Goal: Task Accomplishment & Management: Manage account settings

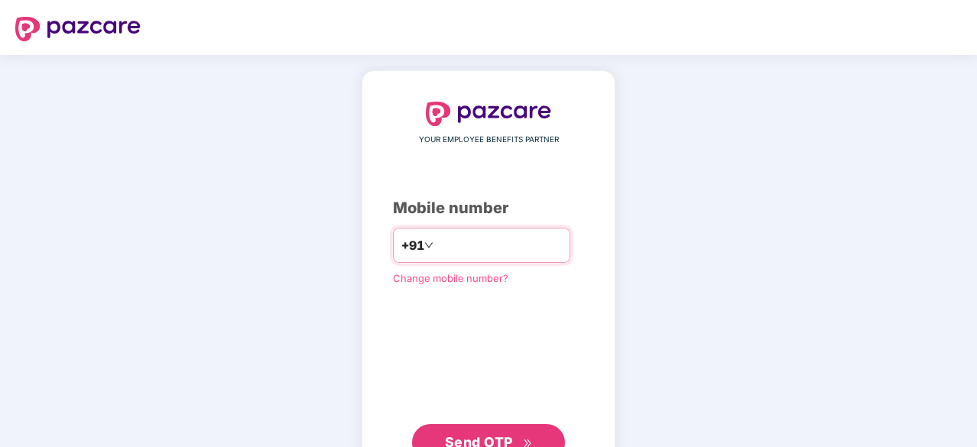
click at [471, 247] on input "number" at bounding box center [499, 245] width 125 height 24
type input "**********"
click at [441, 433] on button "Send OTP" at bounding box center [488, 441] width 153 height 37
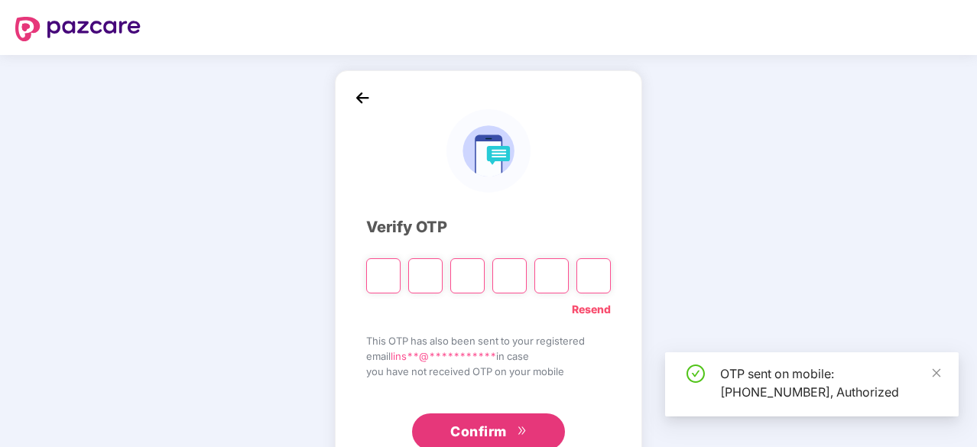
type input "*"
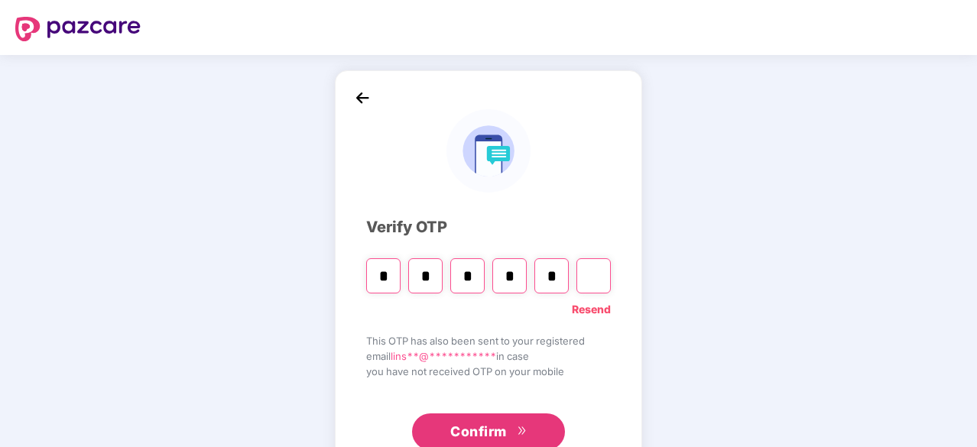
type input "*"
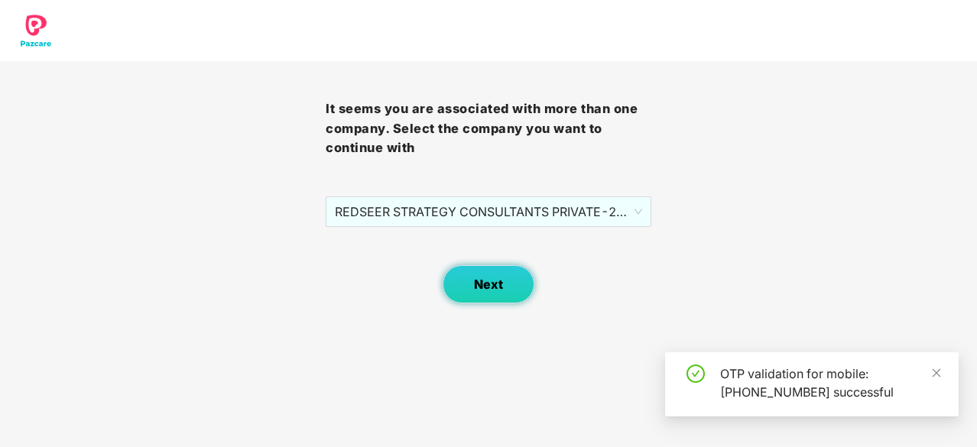
click at [509, 296] on button "Next" at bounding box center [489, 284] width 92 height 38
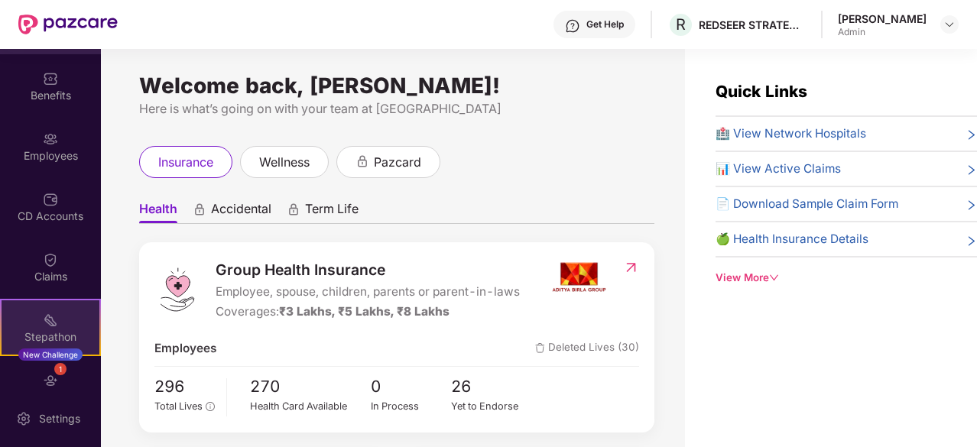
scroll to position [76, 0]
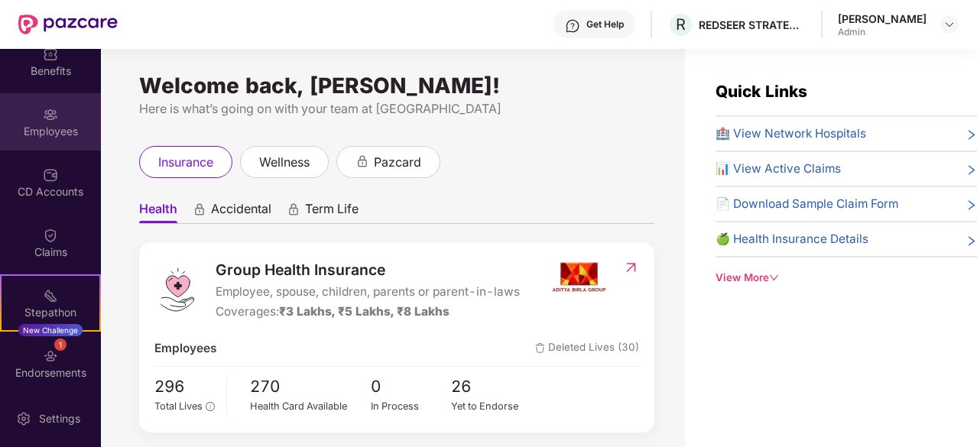
click at [50, 138] on div "Employees" at bounding box center [50, 121] width 101 height 57
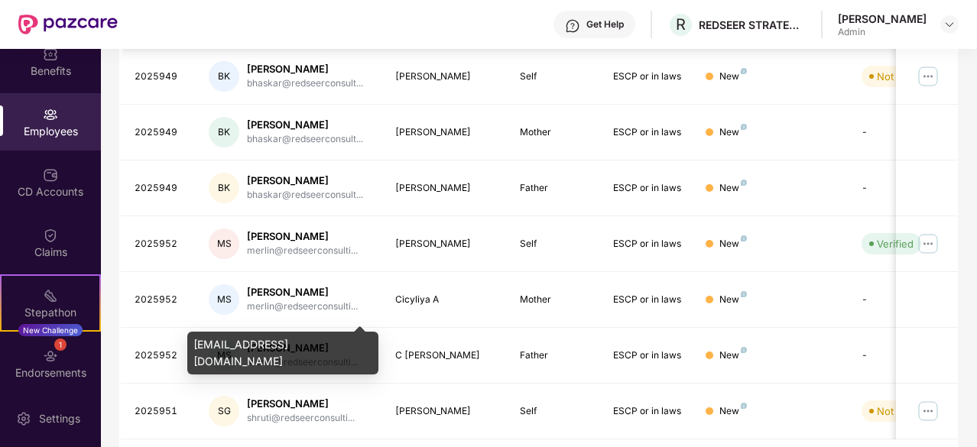
scroll to position [489, 0]
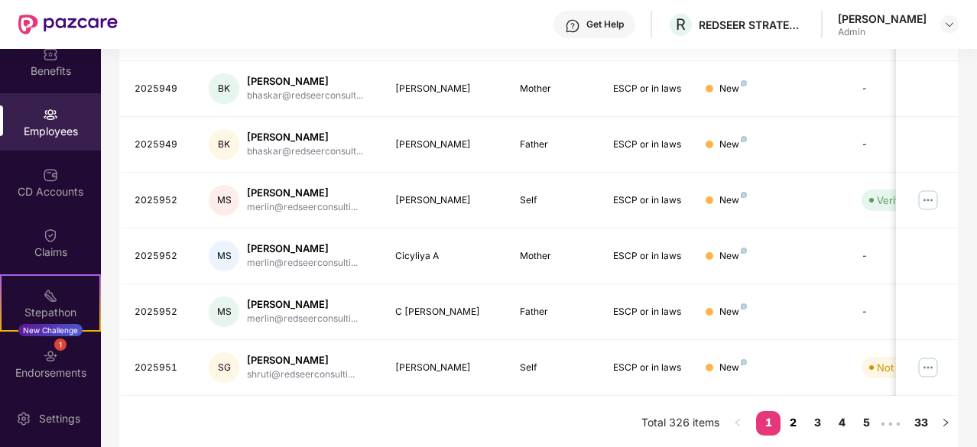
click at [797, 424] on link "2" at bounding box center [793, 422] width 24 height 23
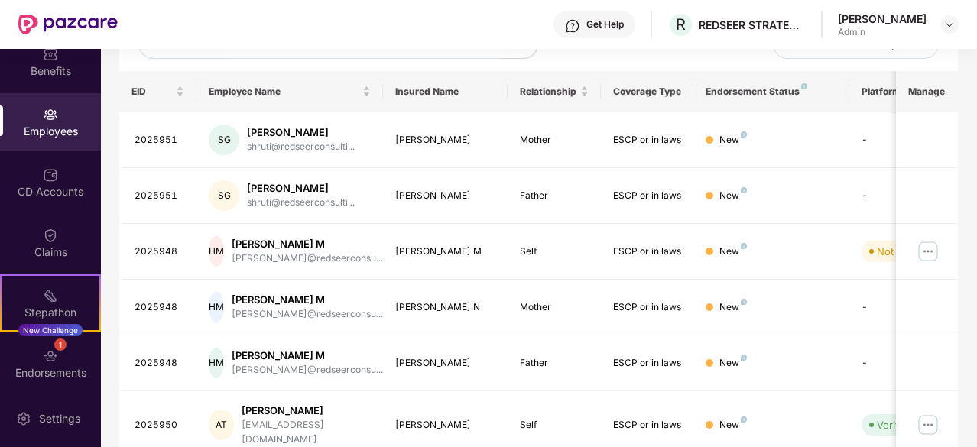
scroll to position [183, 0]
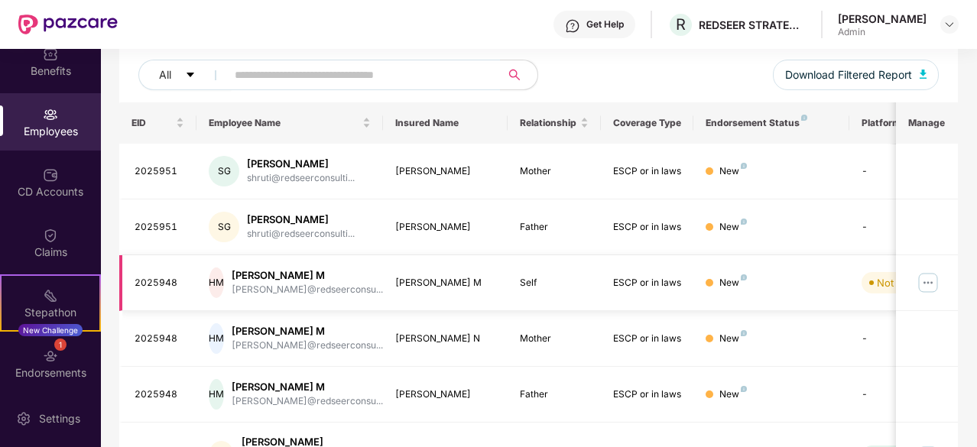
click at [934, 284] on img at bounding box center [928, 283] width 24 height 24
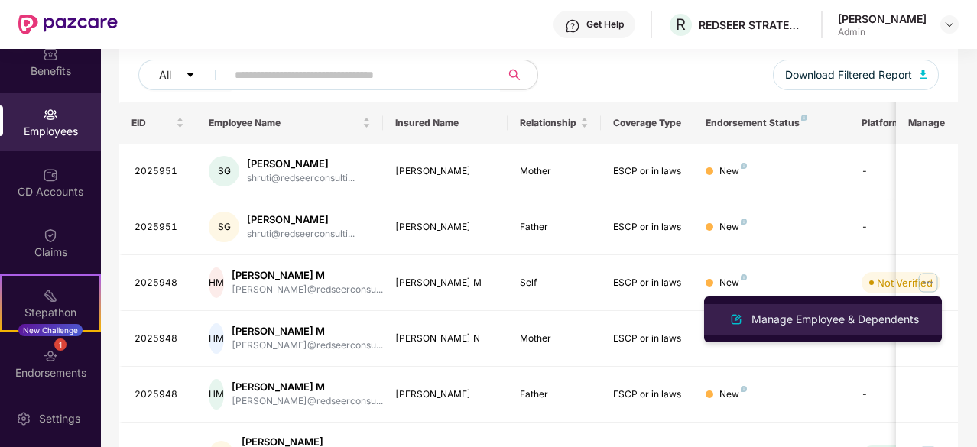
click at [783, 326] on div "Manage Employee & Dependents" at bounding box center [835, 319] width 174 height 17
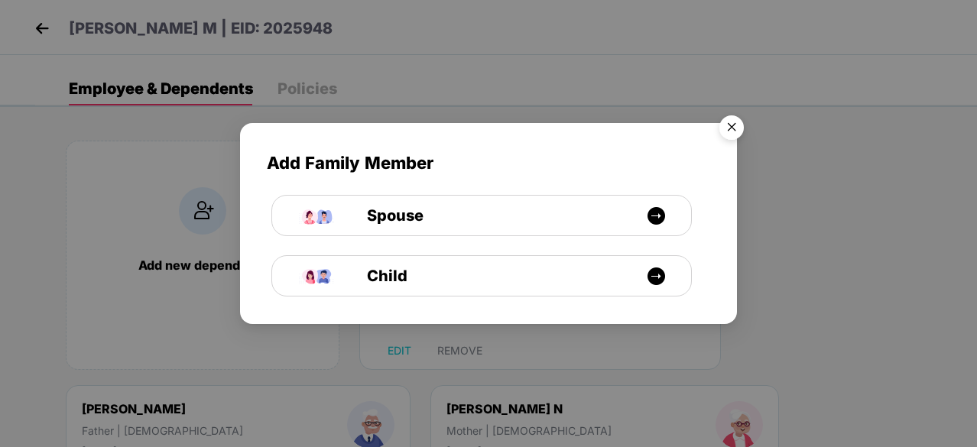
click at [739, 131] on img "Close" at bounding box center [731, 130] width 43 height 43
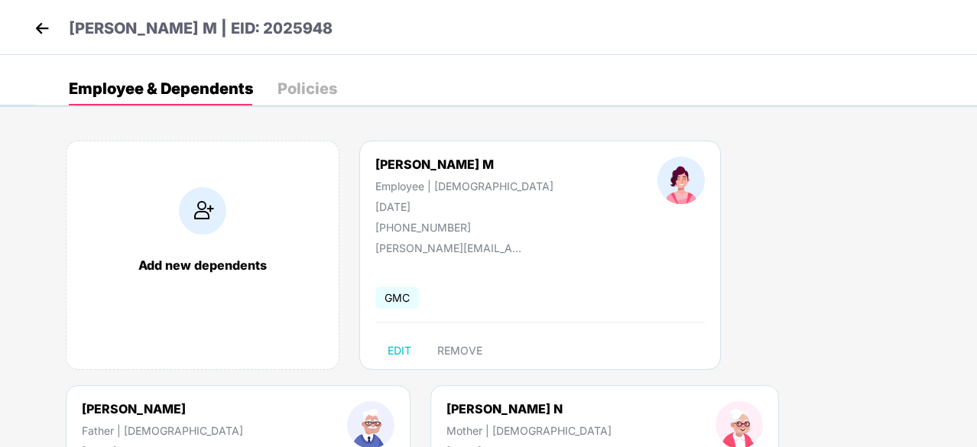
scroll to position [76, 0]
